Goal: Information Seeking & Learning: Learn about a topic

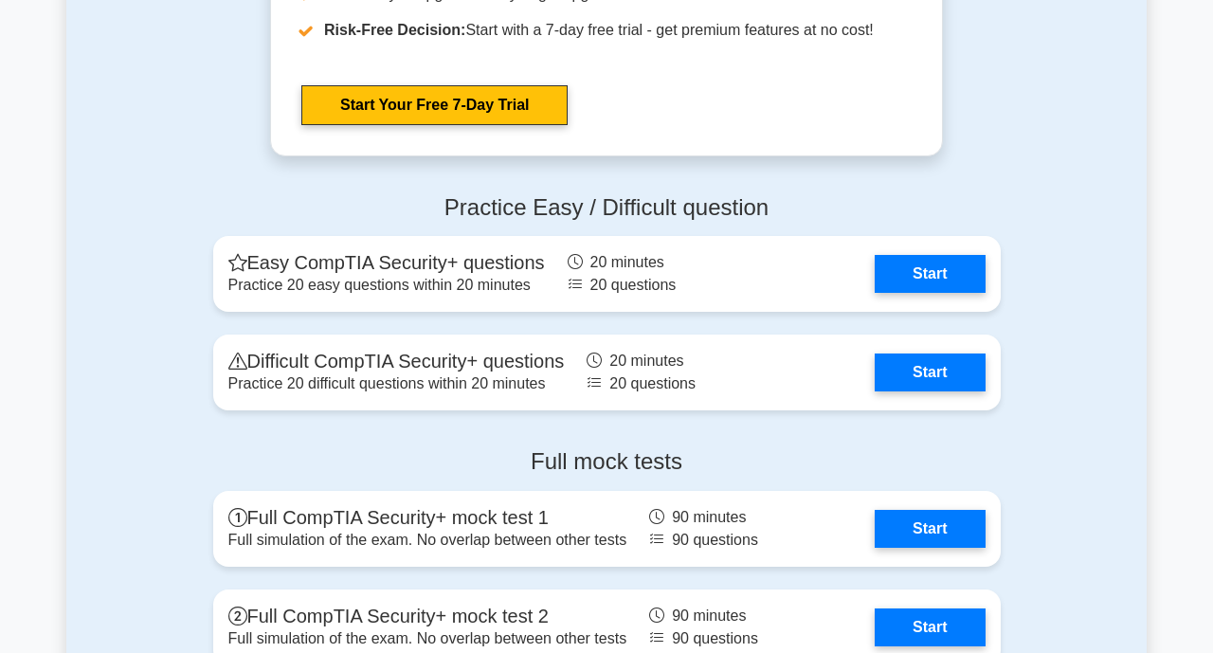
scroll to position [3753, 0]
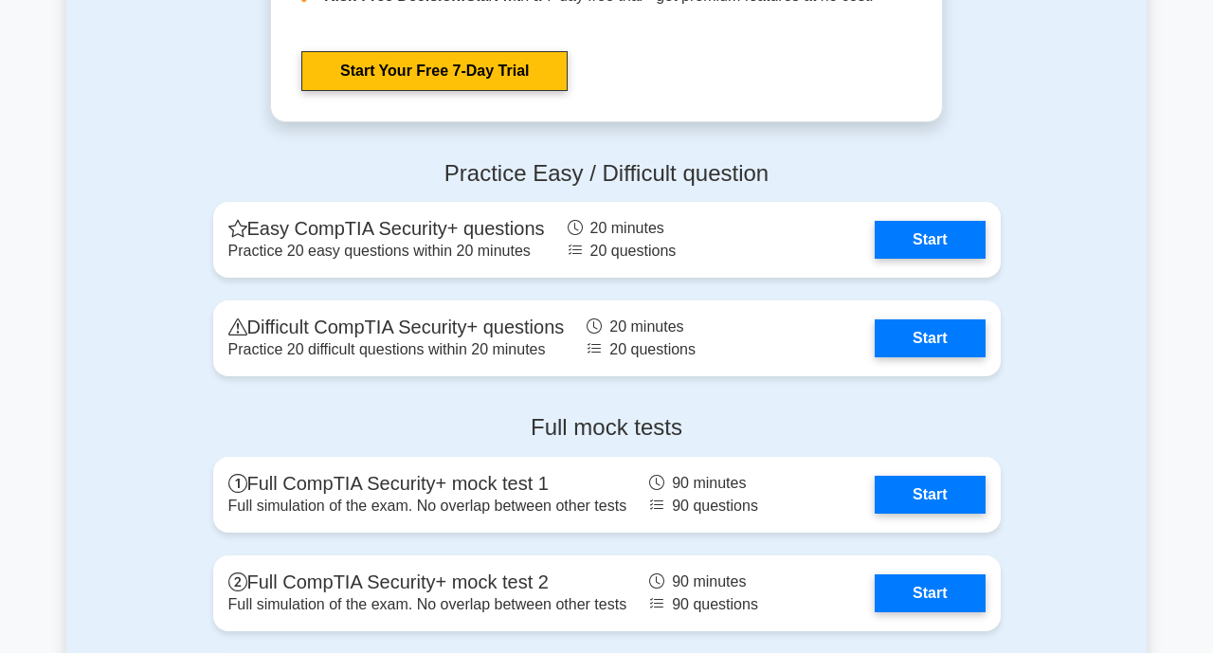
click at [962, 343] on link "Start" at bounding box center [930, 338] width 110 height 38
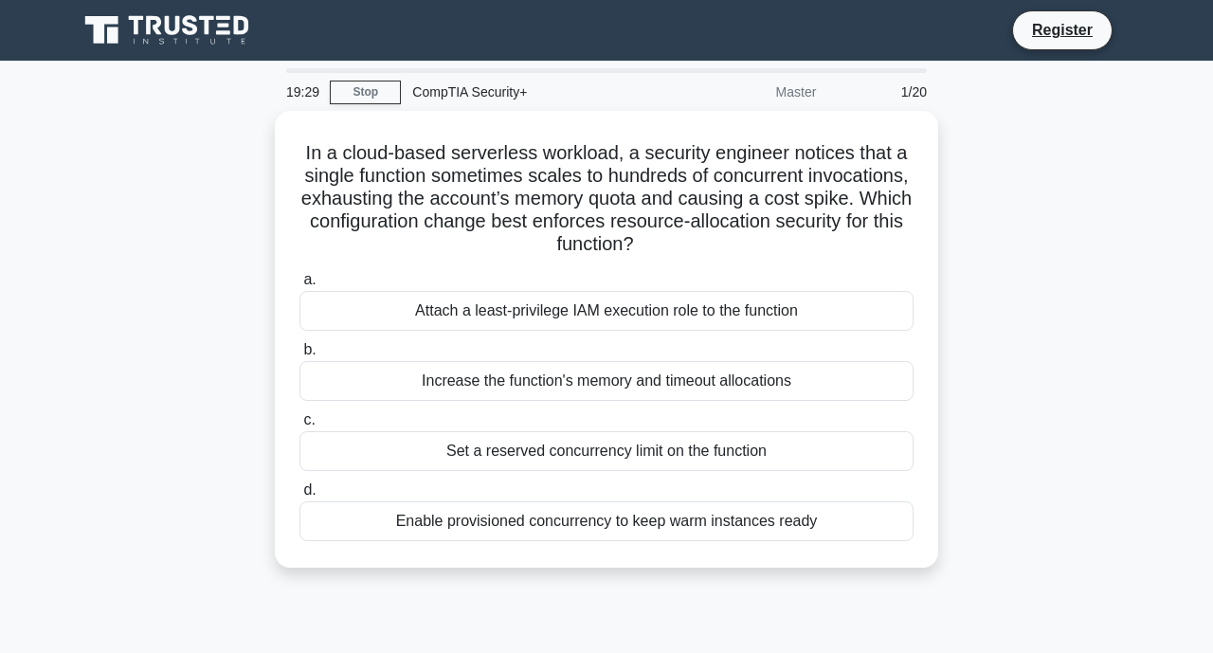
click at [735, 443] on div "Set a reserved concurrency limit on the function" at bounding box center [607, 451] width 614 height 40
click at [300, 427] on input "c. Set a reserved concurrency limit on the function" at bounding box center [300, 420] width 0 height 12
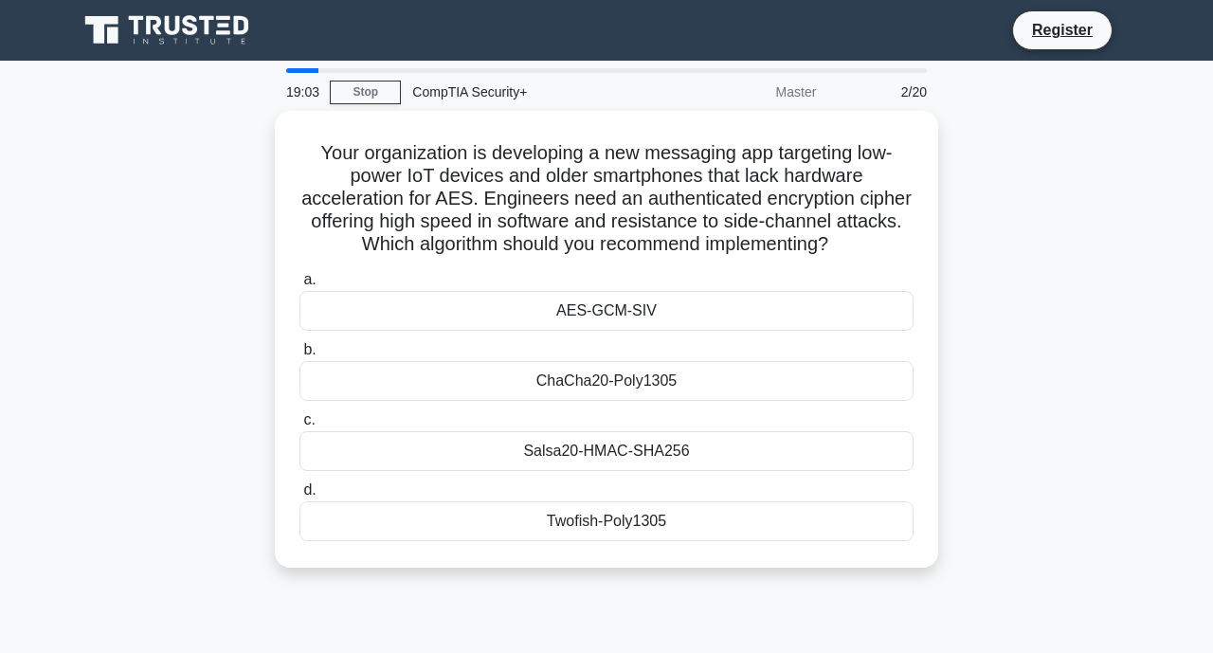
click at [849, 443] on div "Salsa20-HMAC-SHA256" at bounding box center [607, 451] width 614 height 40
click at [300, 427] on input "c. Salsa20-HMAC-SHA256" at bounding box center [300, 420] width 0 height 12
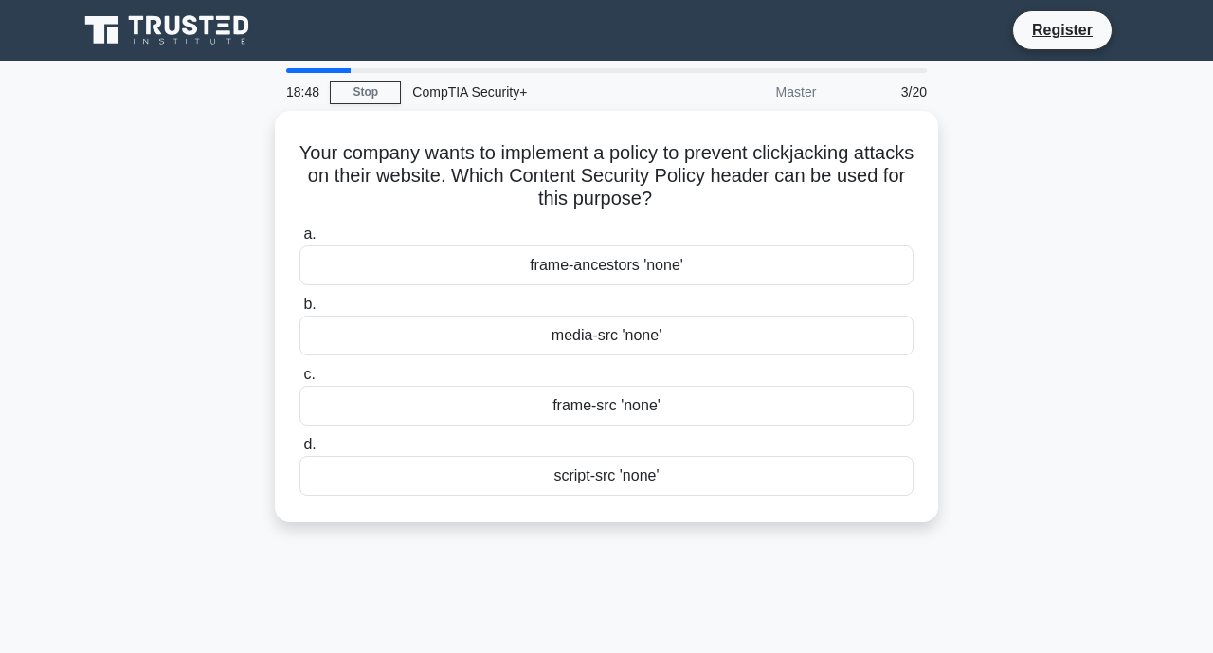
click at [857, 324] on div "media-src 'none'" at bounding box center [607, 336] width 614 height 40
click at [300, 311] on input "b. media-src 'none'" at bounding box center [300, 305] width 0 height 12
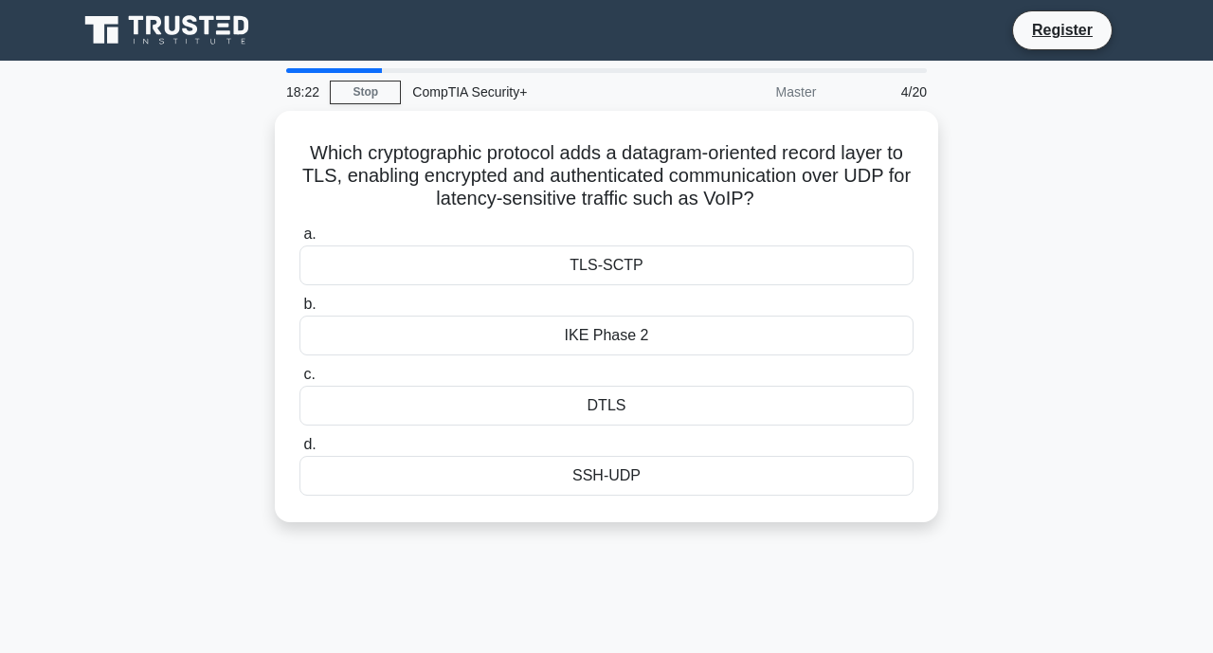
click at [843, 245] on div "TLS-SCTP" at bounding box center [607, 265] width 614 height 40
click at [300, 241] on input "a. TLS-SCTP" at bounding box center [300, 234] width 0 height 12
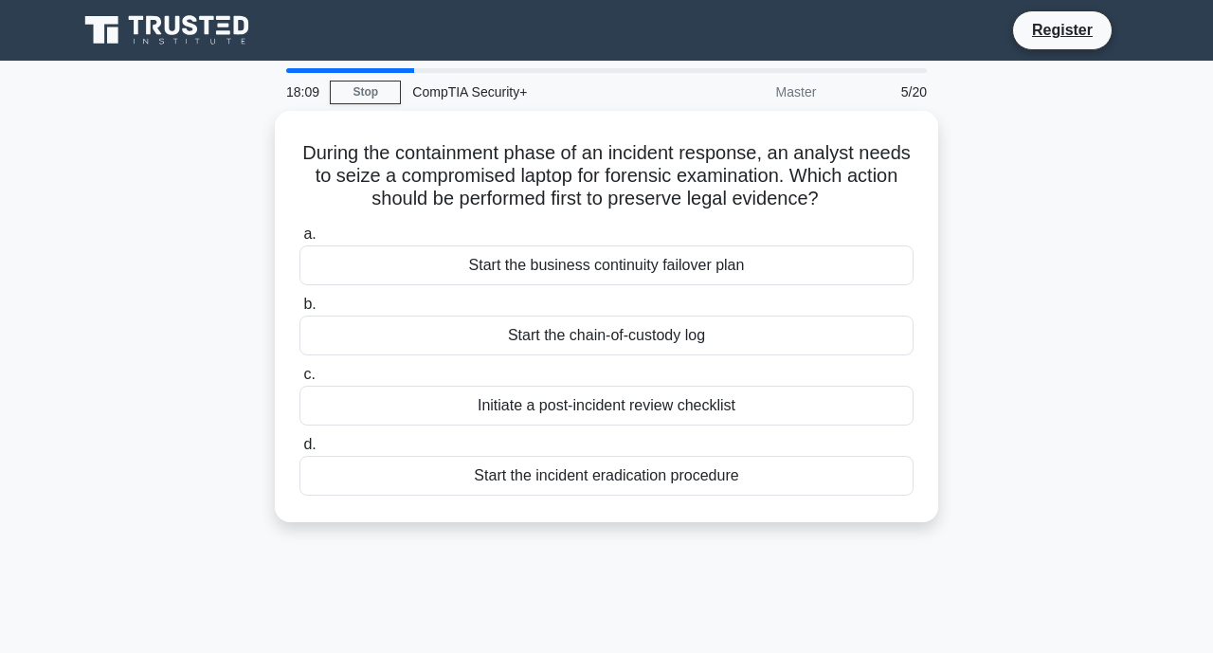
click at [843, 319] on div "Start the chain-of-custody log" at bounding box center [607, 336] width 614 height 40
click at [300, 311] on input "b. Start the chain-of-custody log" at bounding box center [300, 305] width 0 height 12
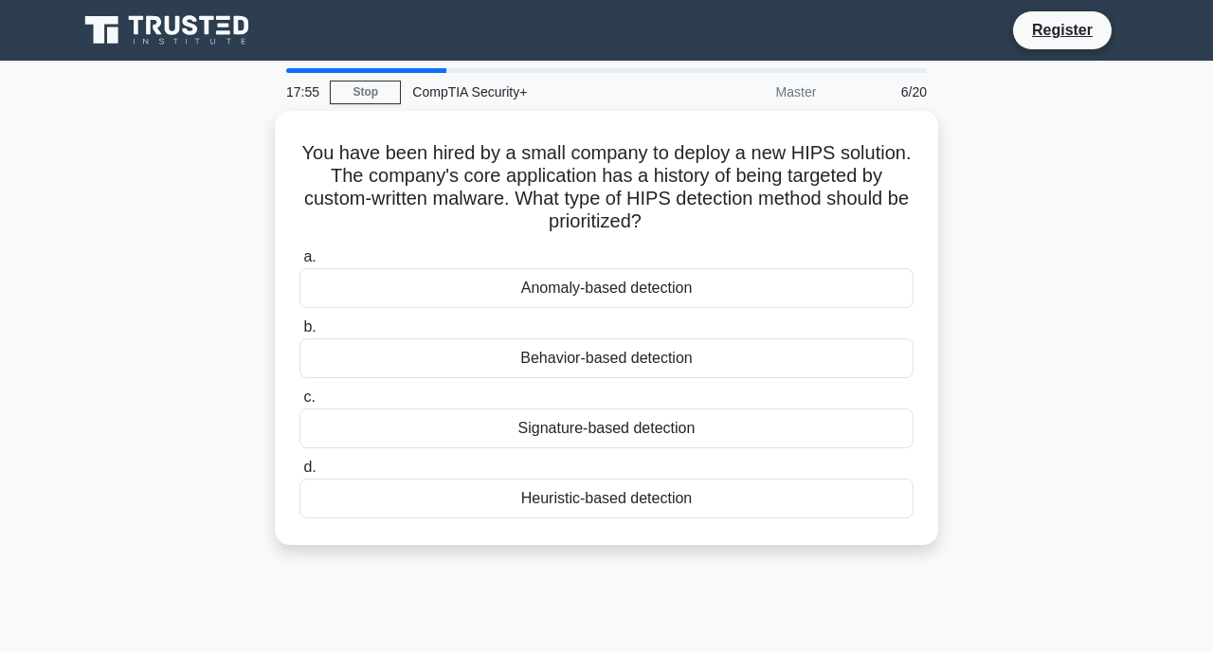
click at [838, 272] on div "Anomaly-based detection" at bounding box center [607, 288] width 614 height 40
click at [300, 263] on input "a. Anomaly-based detection" at bounding box center [300, 257] width 0 height 12
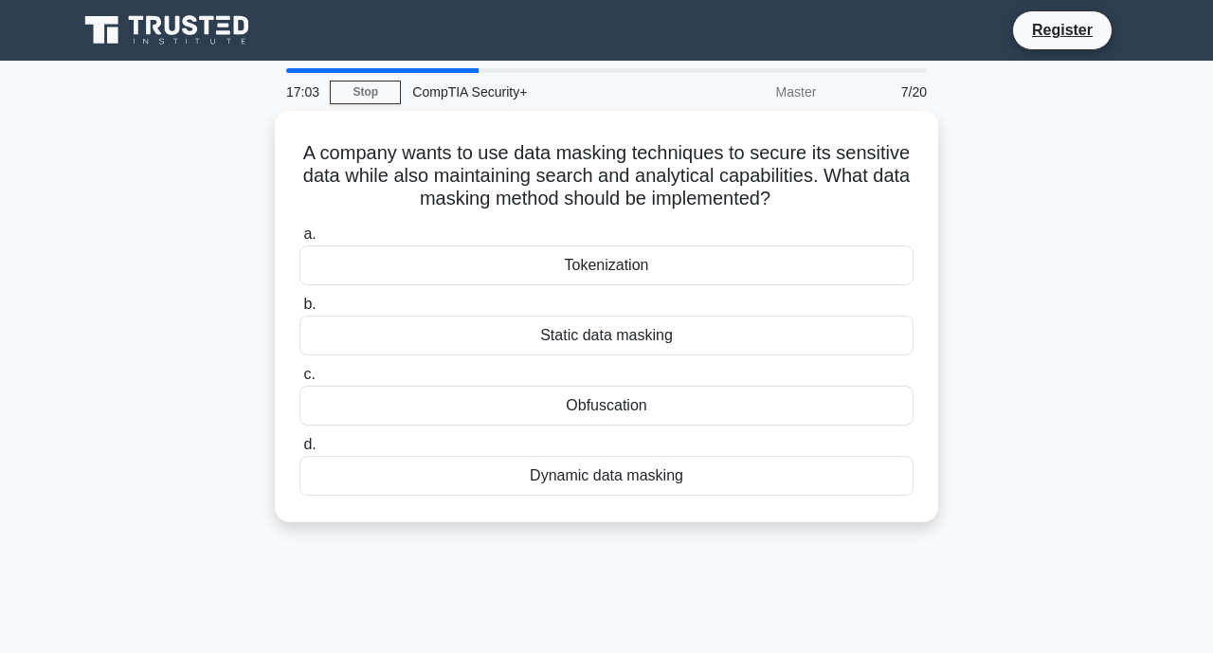
click at [833, 263] on div "Tokenization" at bounding box center [607, 265] width 614 height 40
click at [300, 241] on input "a. Tokenization" at bounding box center [300, 234] width 0 height 12
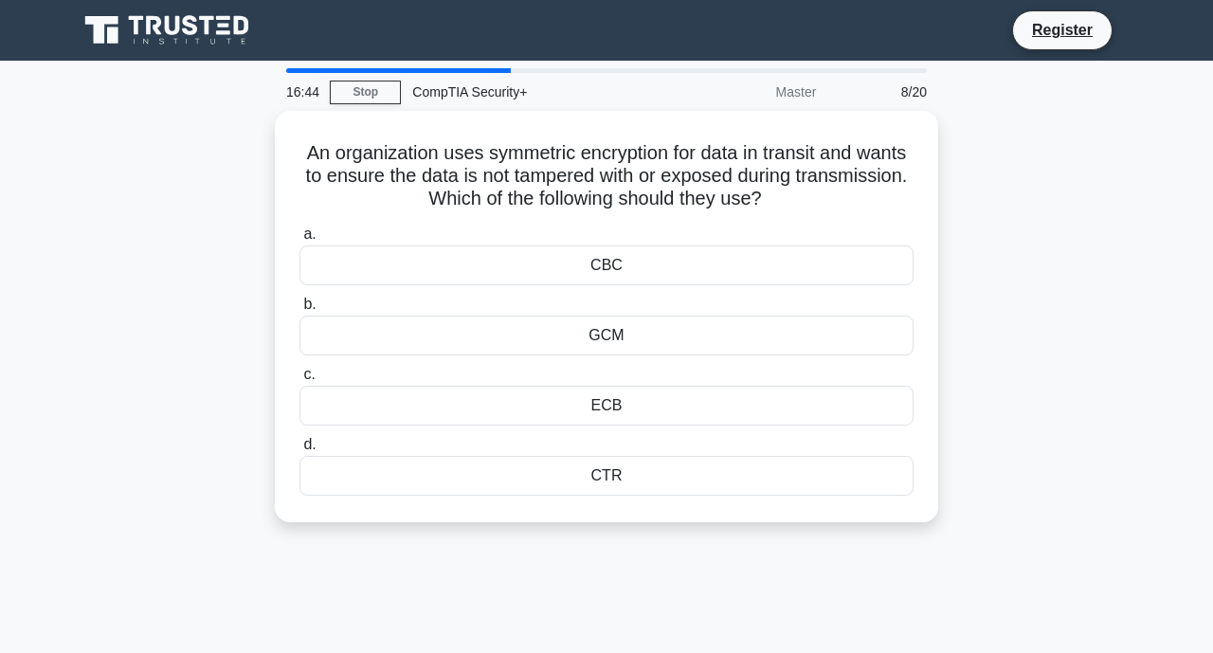
click at [838, 393] on div "ECB" at bounding box center [607, 406] width 614 height 40
click at [300, 381] on input "c. ECB" at bounding box center [300, 375] width 0 height 12
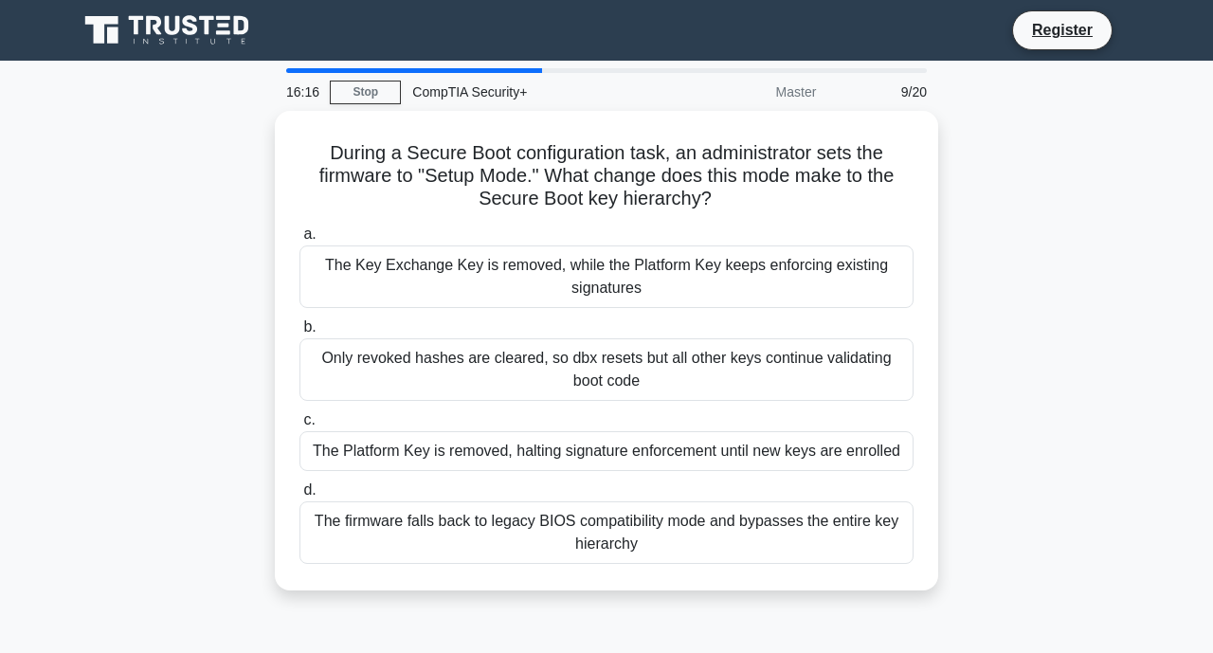
click at [858, 267] on div "The Key Exchange Key is removed, while the Platform Key keeps enforcing existin…" at bounding box center [607, 276] width 614 height 63
click at [300, 241] on input "a. The Key Exchange Key is removed, while the Platform Key keeps enforcing exis…" at bounding box center [300, 234] width 0 height 12
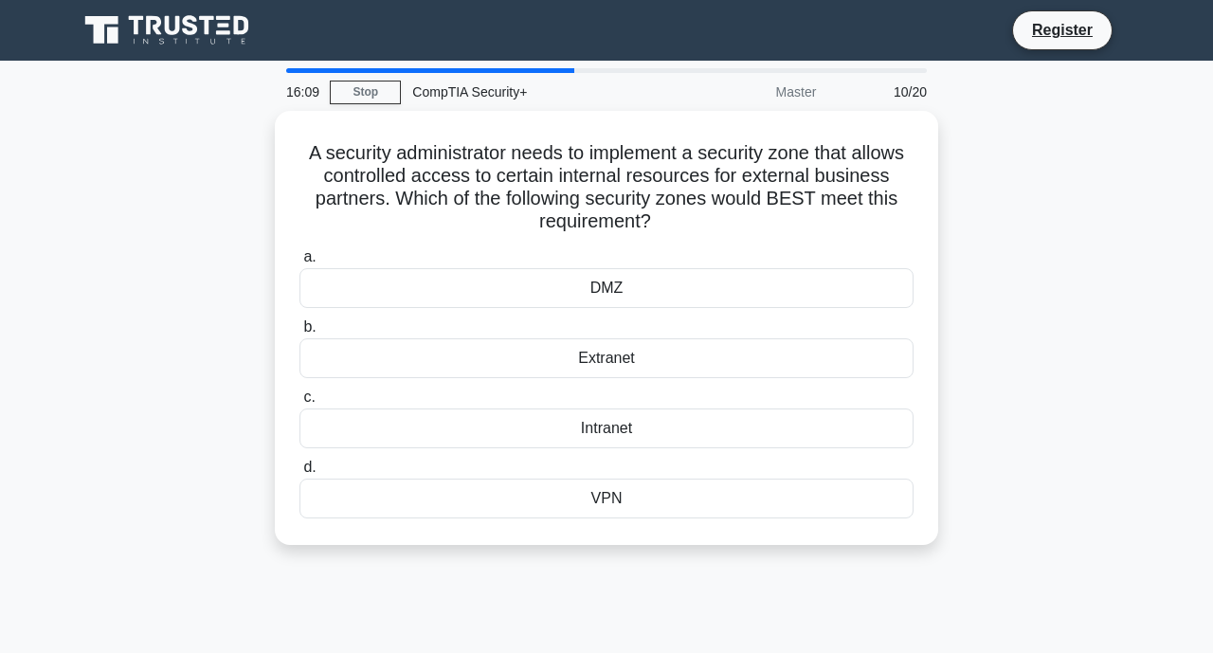
click at [852, 418] on div "Intranet" at bounding box center [607, 429] width 614 height 40
click at [300, 404] on input "c. Intranet" at bounding box center [300, 397] width 0 height 12
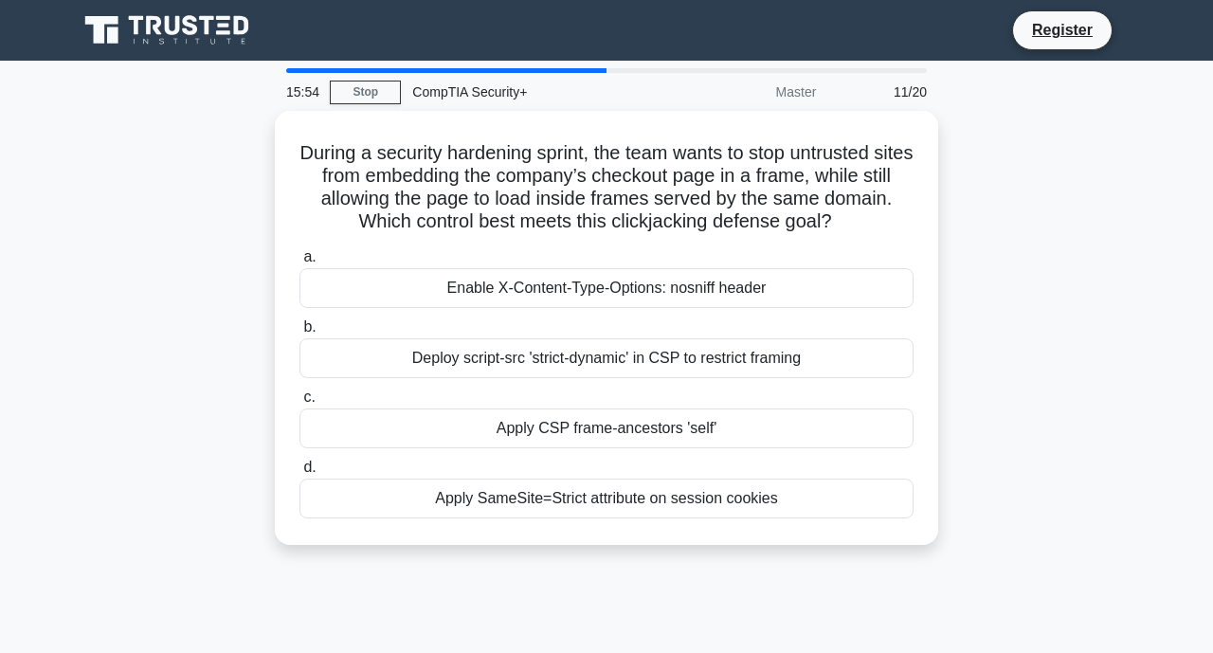
click at [107, 41] on icon at bounding box center [101, 29] width 33 height 27
